Goal: Task Accomplishment & Management: Manage account settings

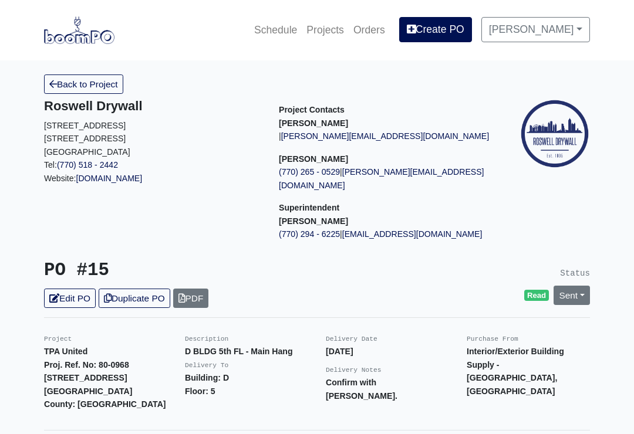
click at [84, 36] on img at bounding box center [79, 29] width 70 height 27
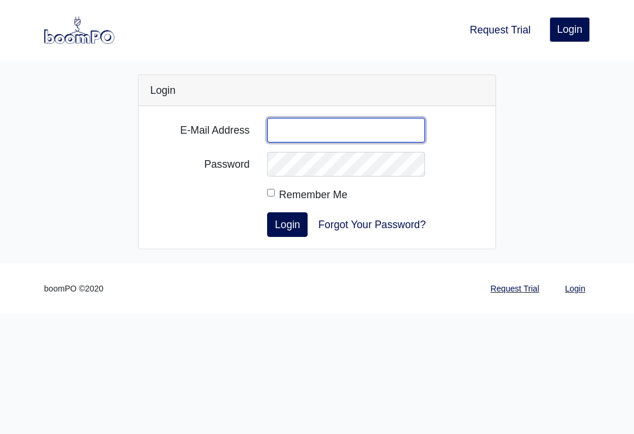
type input "[EMAIL_ADDRESS][DOMAIN_NAME]"
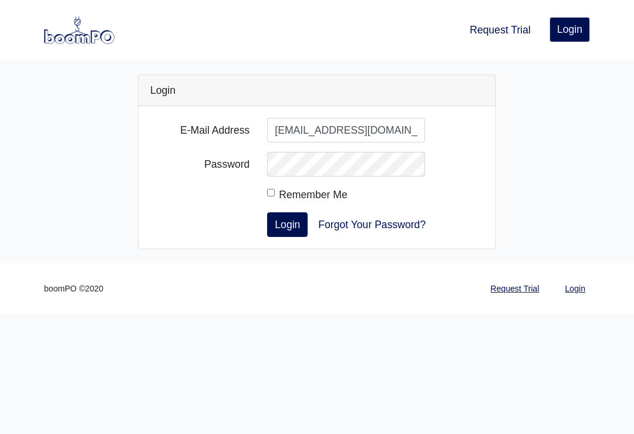
click at [287, 224] on button "Login" at bounding box center [287, 225] width 41 height 25
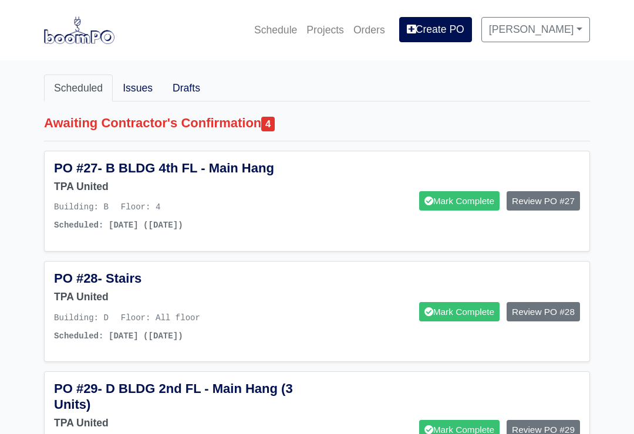
click at [335, 22] on link "Projects" at bounding box center [325, 30] width 47 height 26
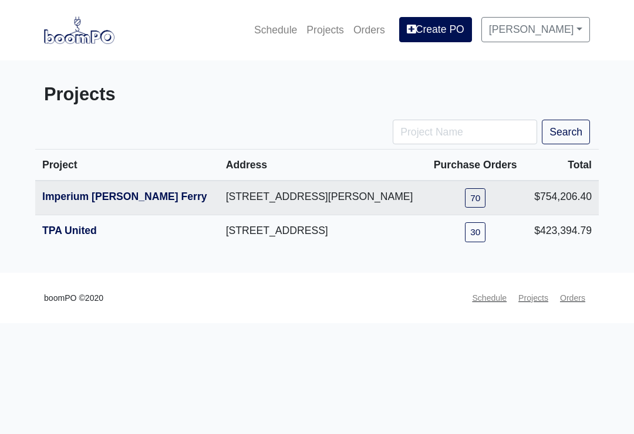
click at [87, 232] on link "TPA United" at bounding box center [69, 231] width 55 height 12
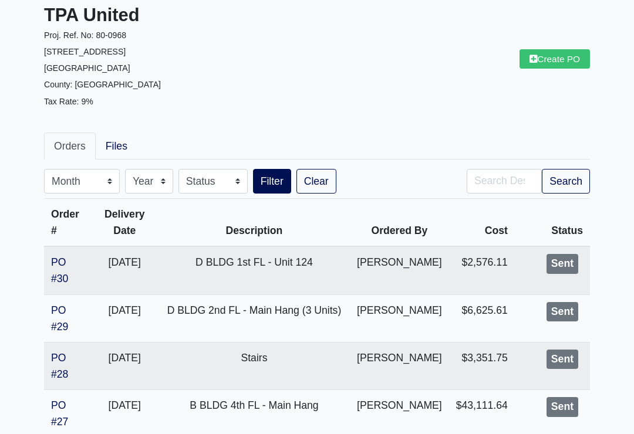
scroll to position [174, 0]
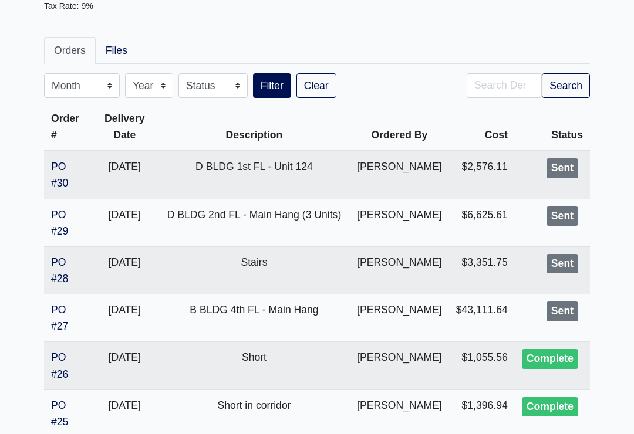
click at [68, 305] on link "PO #27" at bounding box center [59, 319] width 17 height 28
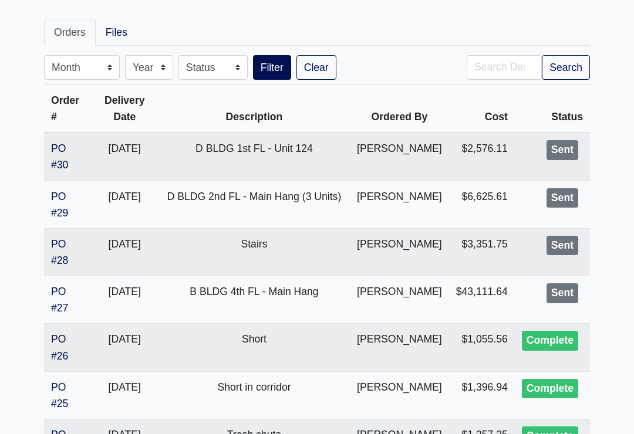
click at [65, 238] on link "PO #28" at bounding box center [59, 252] width 17 height 28
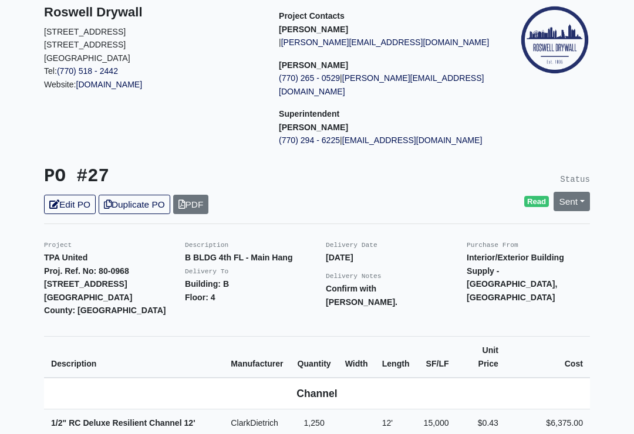
click at [575, 193] on link "Sent" at bounding box center [572, 202] width 36 height 19
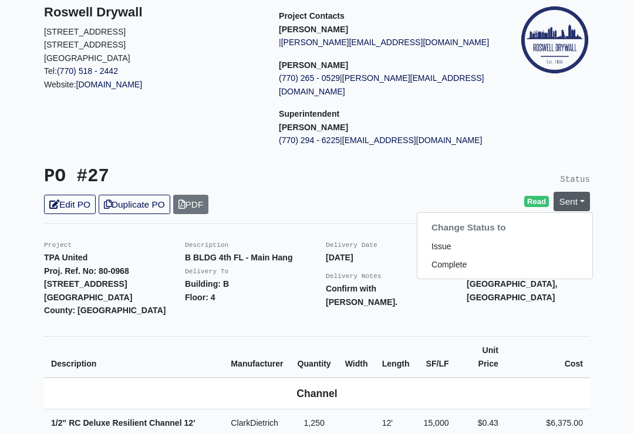
click at [463, 256] on link "Complete" at bounding box center [504, 265] width 175 height 18
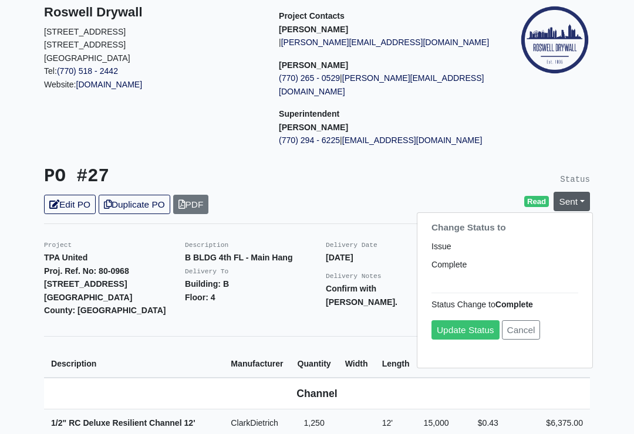
click at [460, 322] on link "Update Status" at bounding box center [465, 330] width 68 height 19
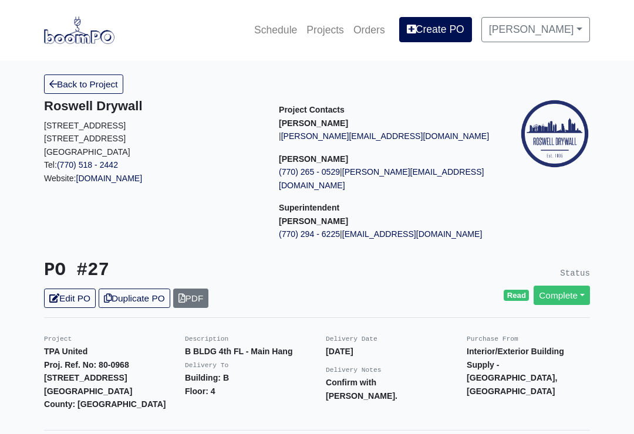
scroll to position [112, 0]
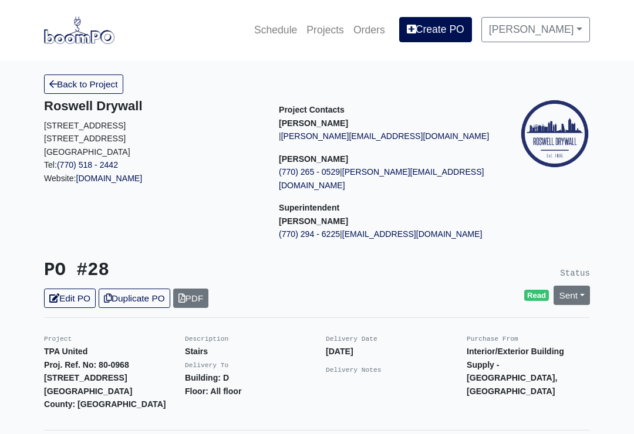
click at [577, 286] on link "Sent" at bounding box center [572, 295] width 36 height 19
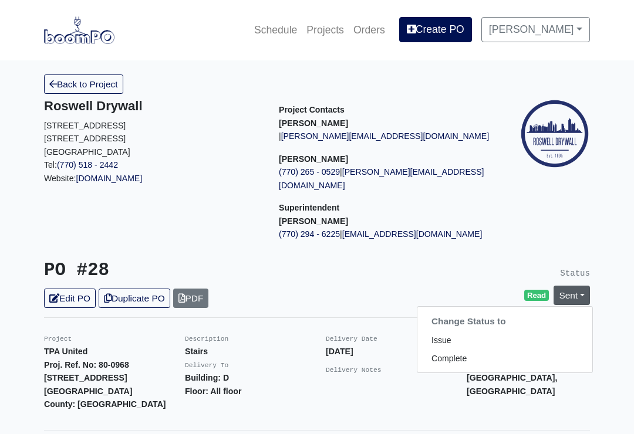
click at [456, 350] on link "Complete" at bounding box center [504, 359] width 175 height 18
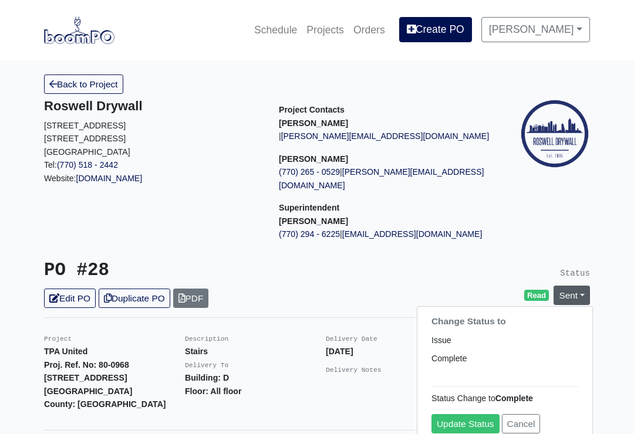
click at [460, 414] on link "Update Status" at bounding box center [465, 423] width 68 height 19
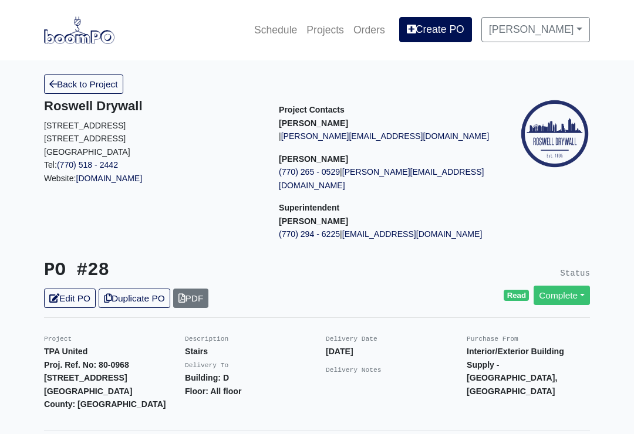
click at [394, 380] on div "Delivery Date [DATE] Delivery Notes" at bounding box center [387, 371] width 141 height 79
click at [77, 89] on link "Back to Project" at bounding box center [83, 84] width 79 height 19
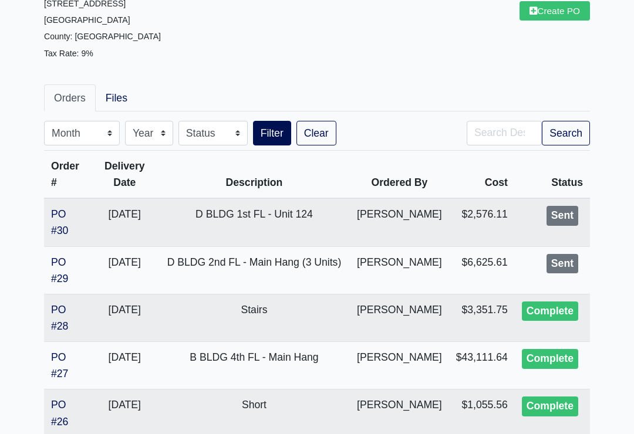
scroll to position [127, 0]
click at [68, 257] on link "PO #29" at bounding box center [59, 271] width 17 height 28
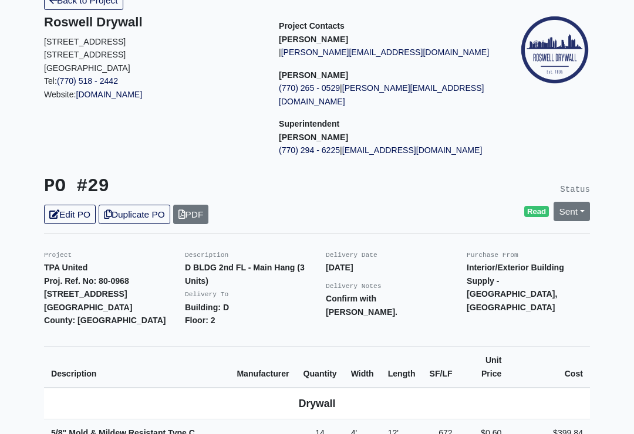
click at [571, 203] on link "Sent" at bounding box center [572, 212] width 36 height 19
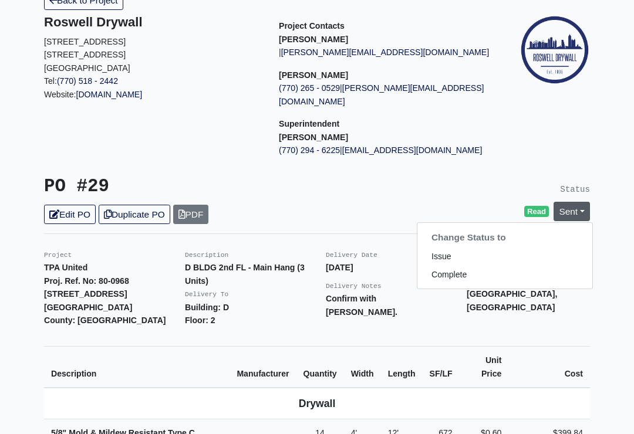
click at [456, 267] on link "Complete" at bounding box center [504, 275] width 175 height 18
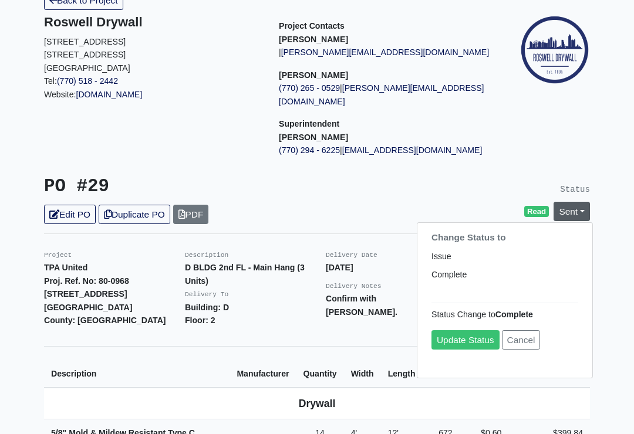
click at [464, 330] on link "Update Status" at bounding box center [465, 339] width 68 height 19
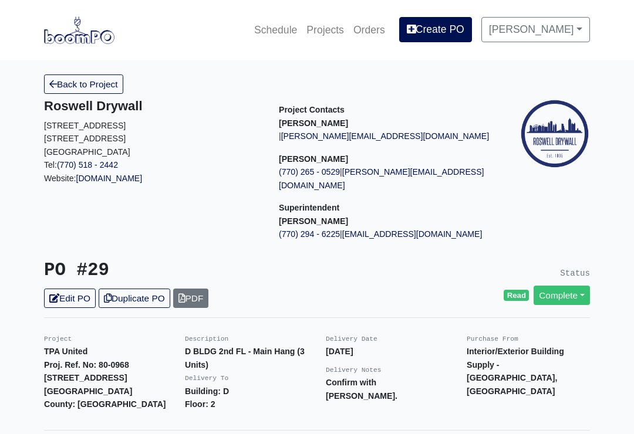
click at [87, 87] on link "Back to Project" at bounding box center [83, 84] width 79 height 19
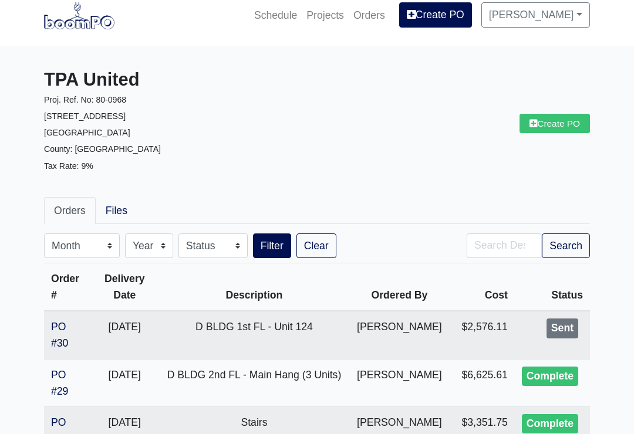
scroll to position [15, 0]
click at [46, 205] on link "Orders" at bounding box center [70, 210] width 52 height 27
click at [68, 325] on link "PO #30" at bounding box center [59, 335] width 17 height 28
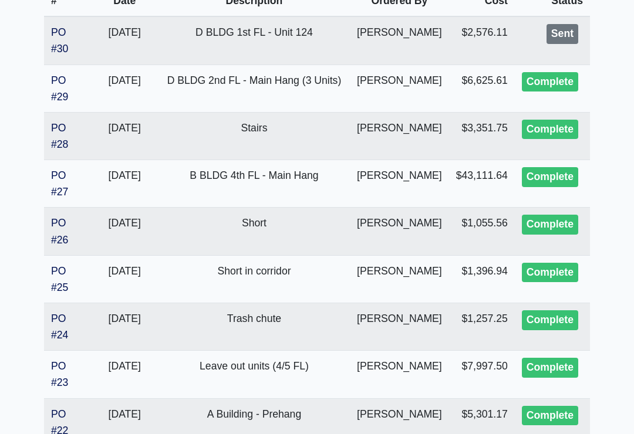
scroll to position [348, 0]
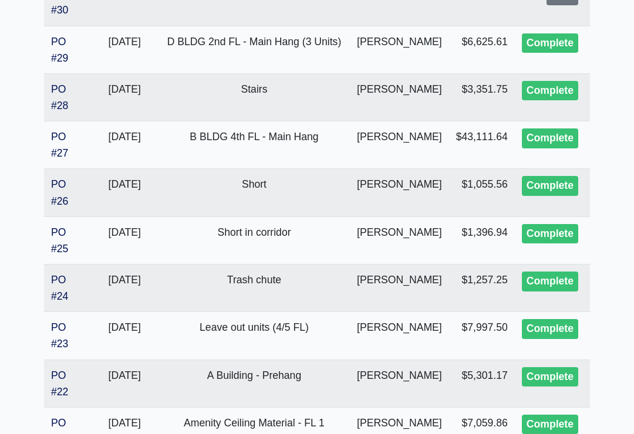
click at [68, 322] on link "PO #23" at bounding box center [59, 336] width 17 height 28
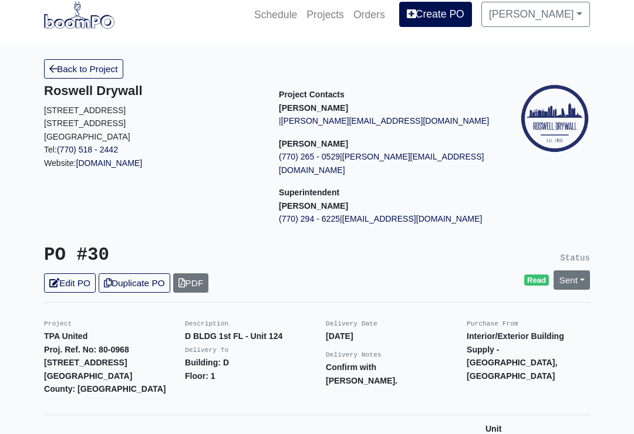
scroll to position [99, 0]
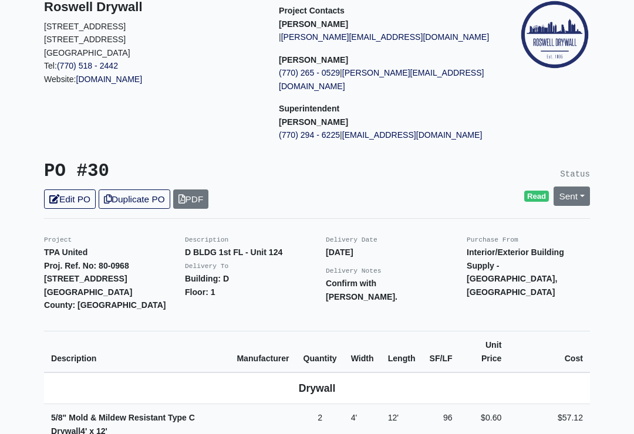
click at [575, 187] on link "Sent" at bounding box center [572, 196] width 36 height 19
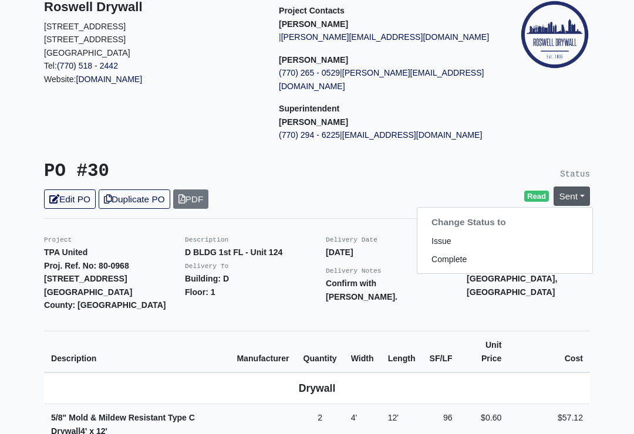
click at [457, 251] on link "Complete" at bounding box center [504, 260] width 175 height 18
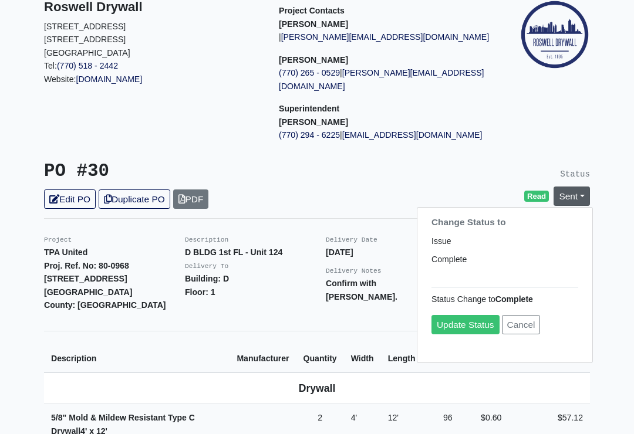
click at [463, 315] on link "Update Status" at bounding box center [465, 324] width 68 height 19
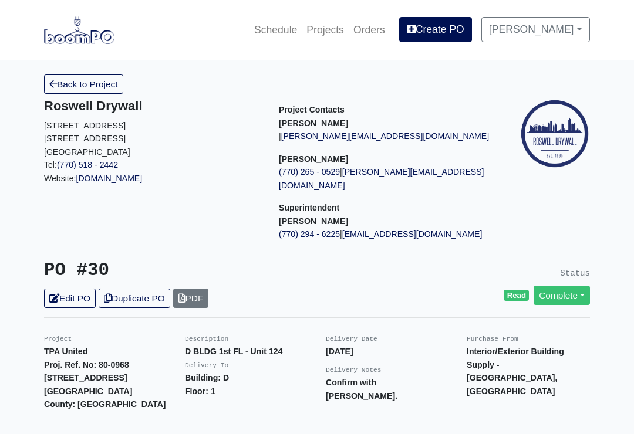
scroll to position [117, 0]
click at [110, 86] on link "Back to Project" at bounding box center [83, 84] width 79 height 19
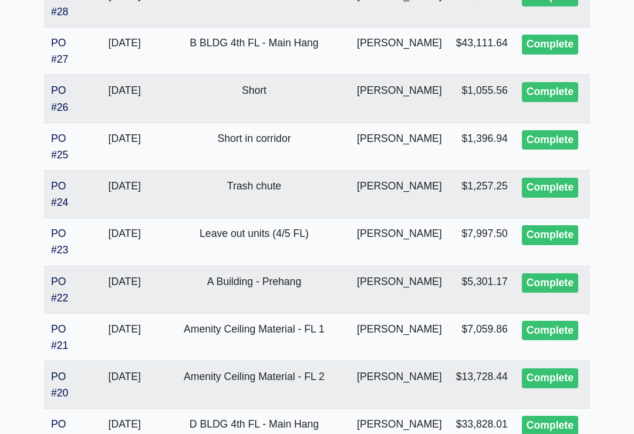
scroll to position [446, 0]
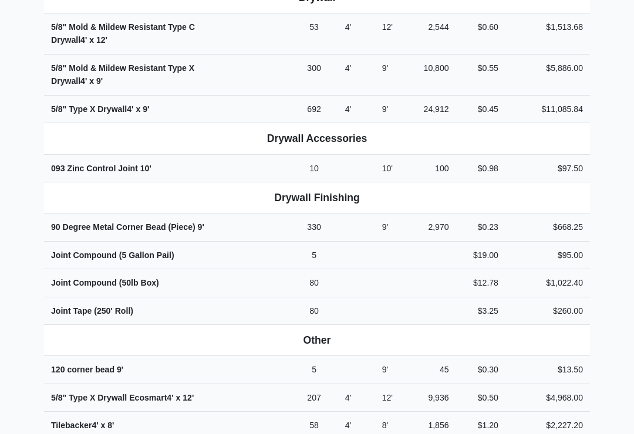
scroll to position [553, 0]
